Goal: Find specific page/section: Find specific page/section

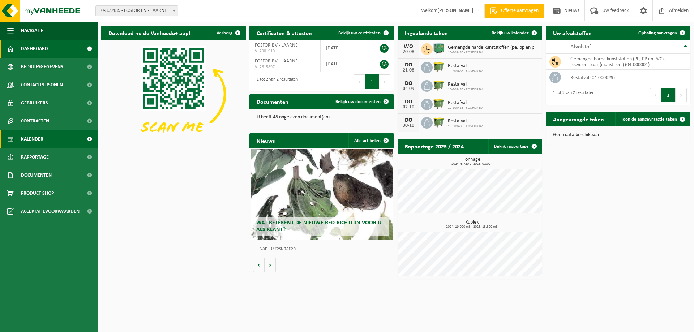
click at [44, 141] on link "Kalender" at bounding box center [49, 139] width 98 height 18
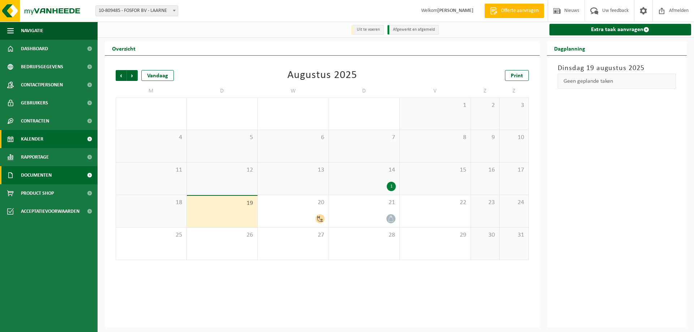
click at [30, 168] on span "Documenten" at bounding box center [36, 175] width 31 height 18
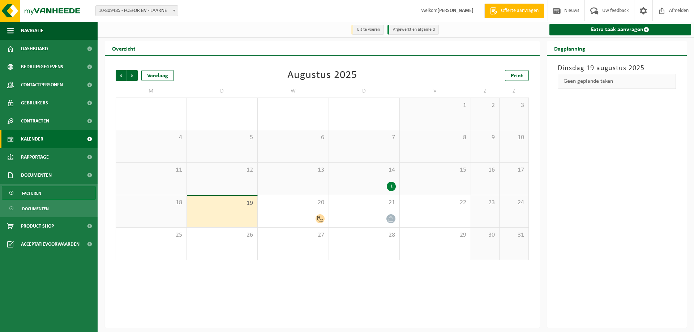
click at [36, 196] on span "Facturen" at bounding box center [31, 194] width 19 height 14
